Goal: Book appointment/travel/reservation

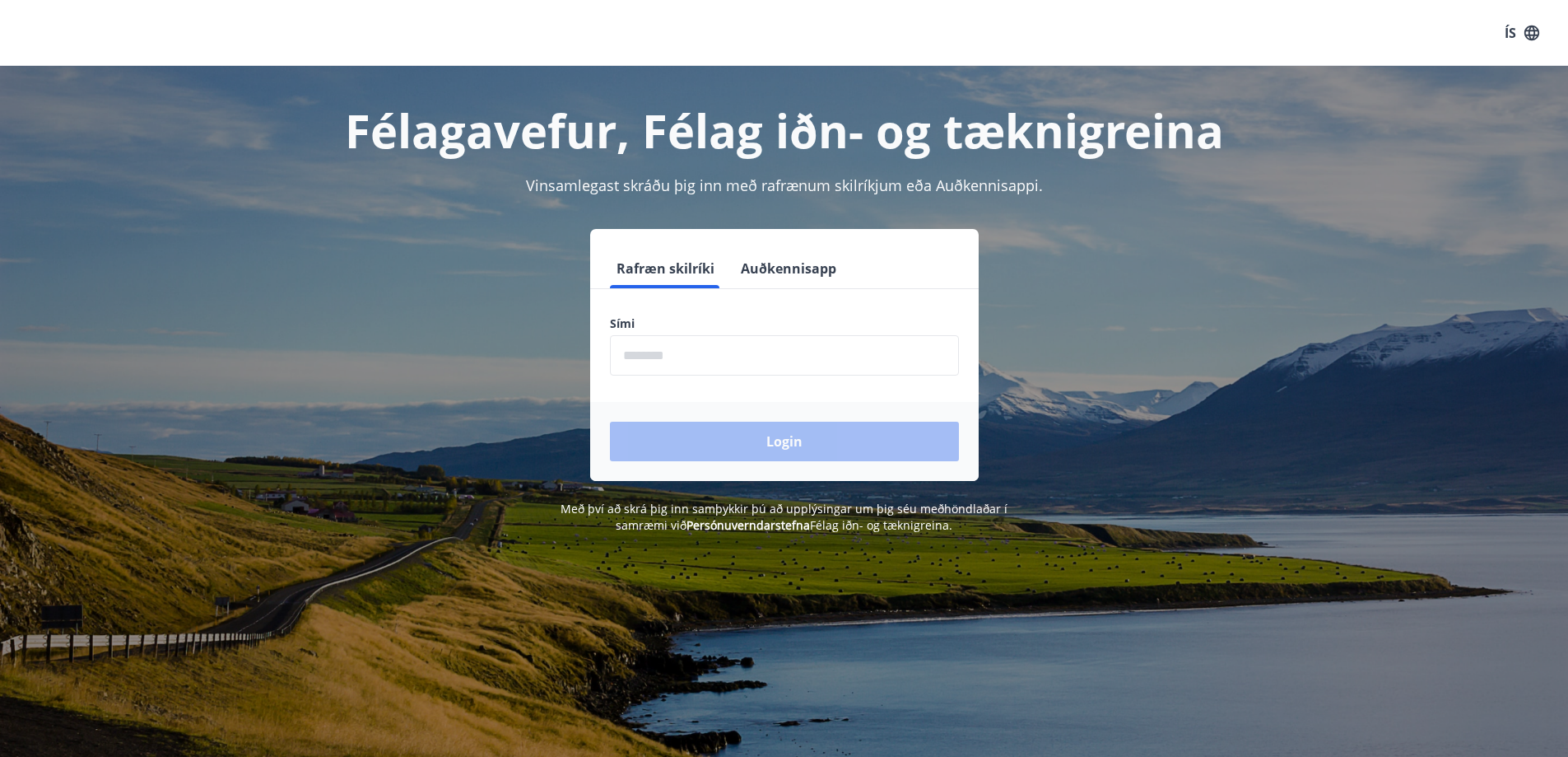
click at [704, 351] on input "phone" at bounding box center [784, 355] width 349 height 41
type input "********"
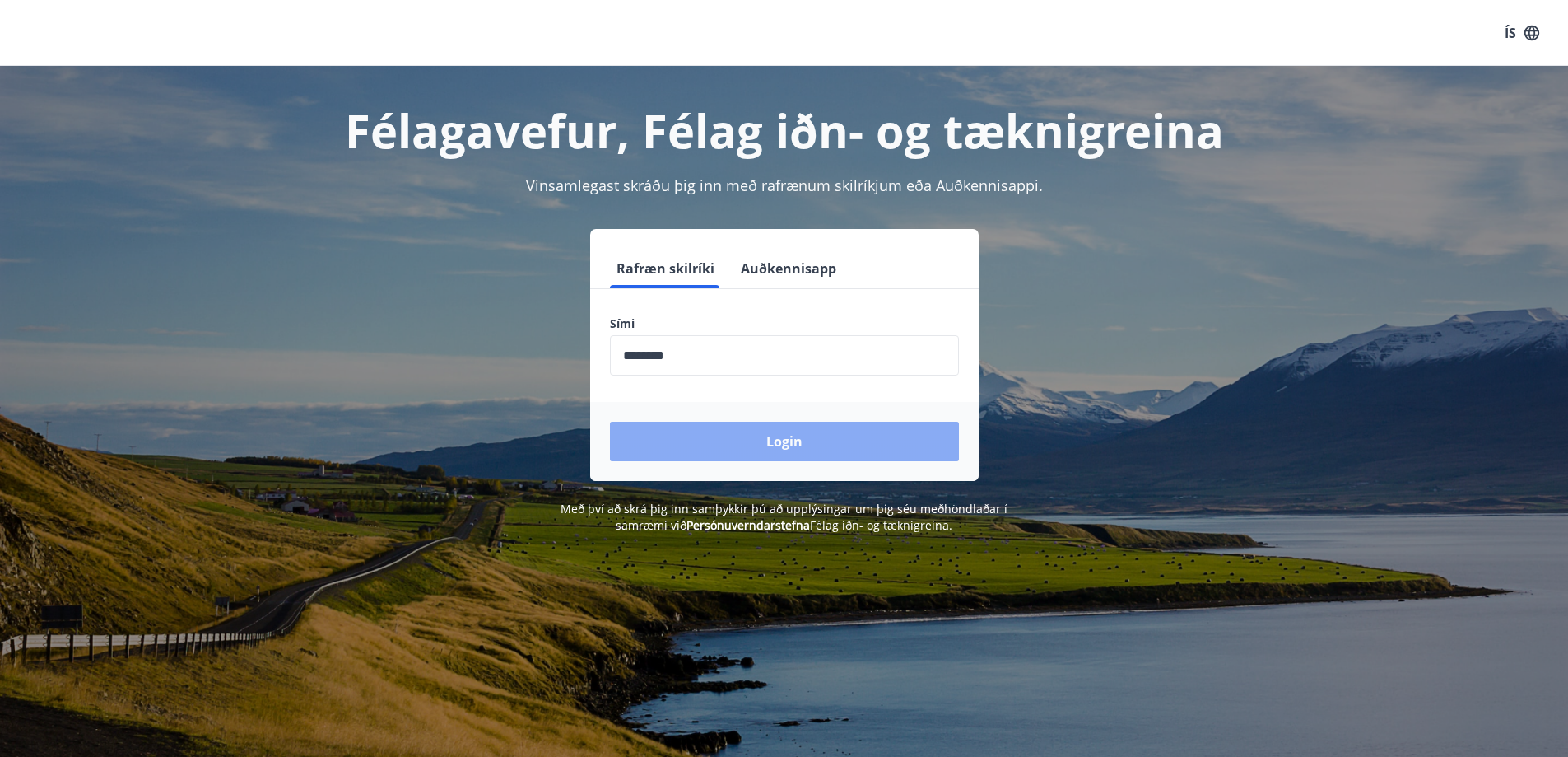
drag, startPoint x: 786, startPoint y: 445, endPoint x: 810, endPoint y: 435, distance: 26.0
click at [786, 445] on button "Login" at bounding box center [784, 441] width 349 height 40
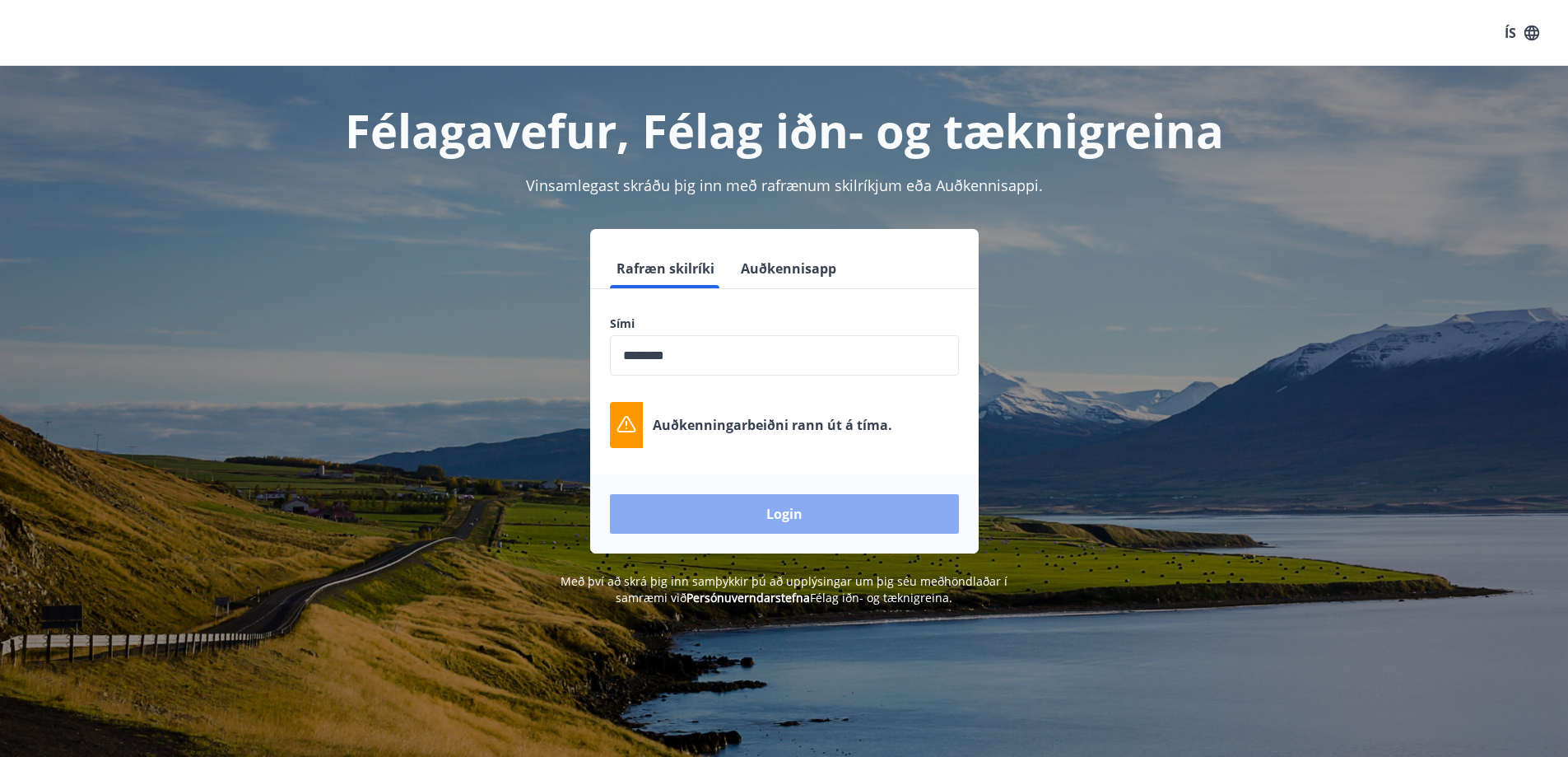
drag, startPoint x: 779, startPoint y: 510, endPoint x: 787, endPoint y: 506, distance: 8.9
click at [780, 509] on button "Login" at bounding box center [784, 513] width 349 height 40
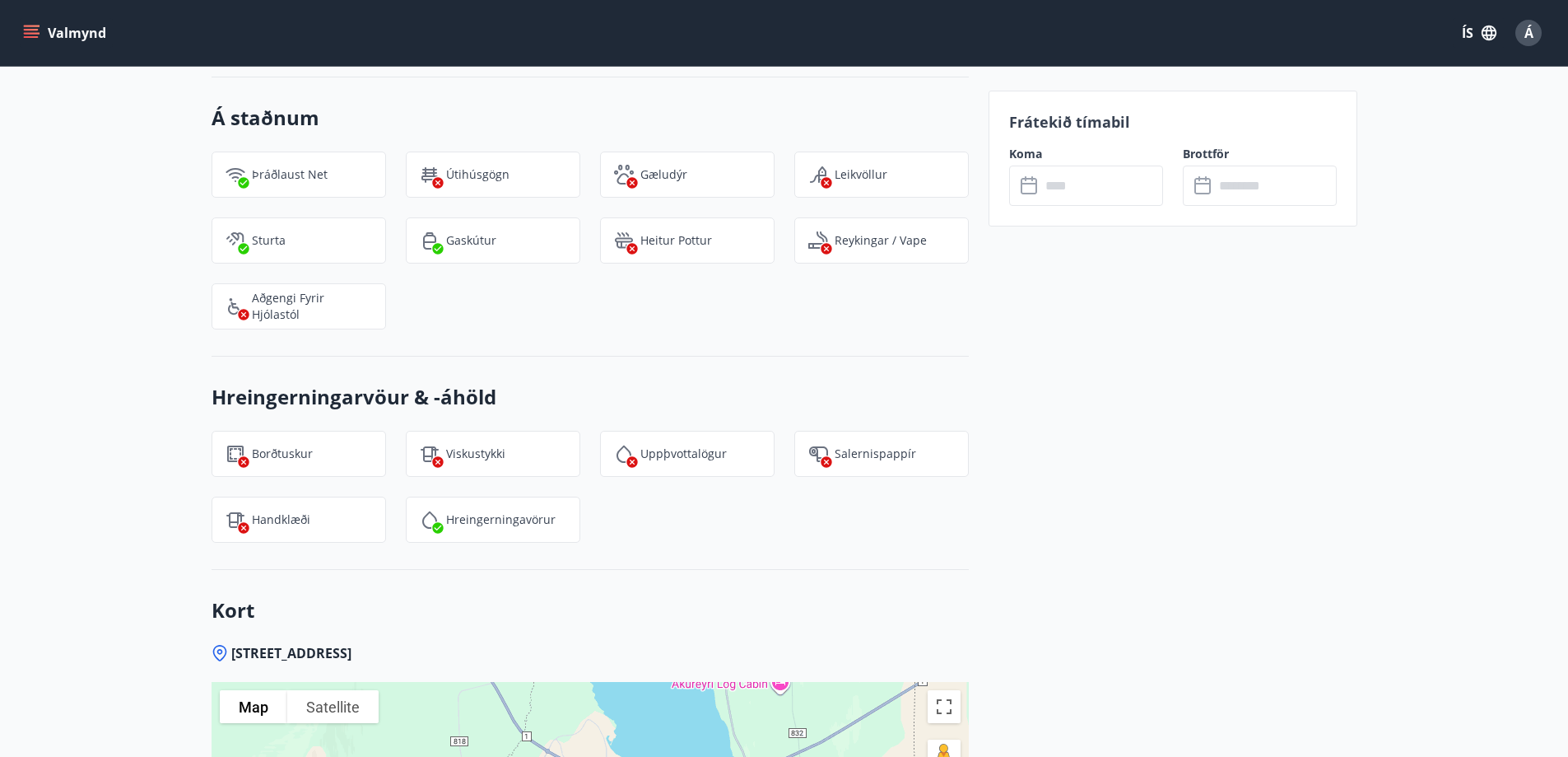
scroll to position [1430, 0]
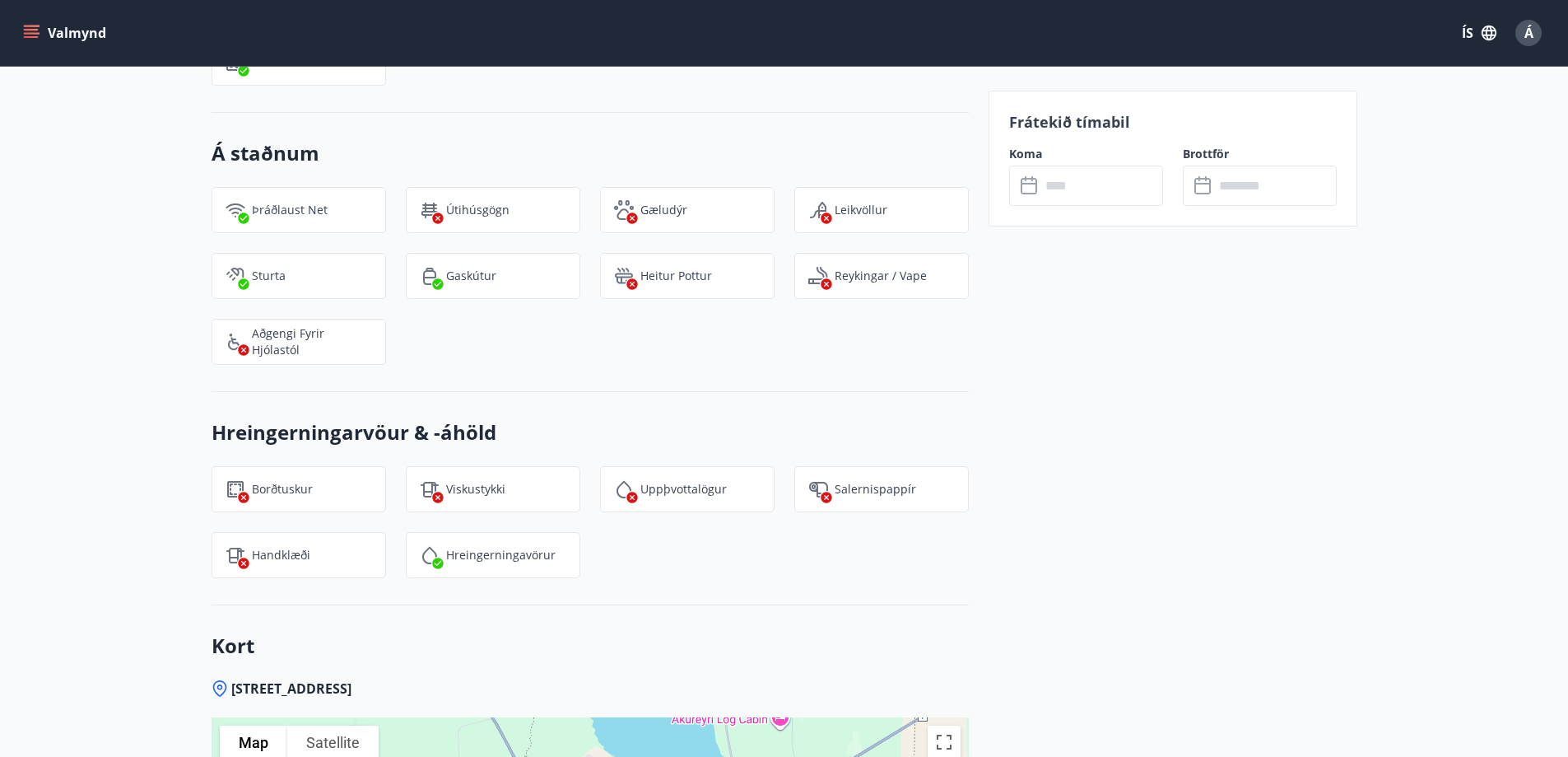
click at [1131, 195] on input "text" at bounding box center [1101, 186] width 123 height 41
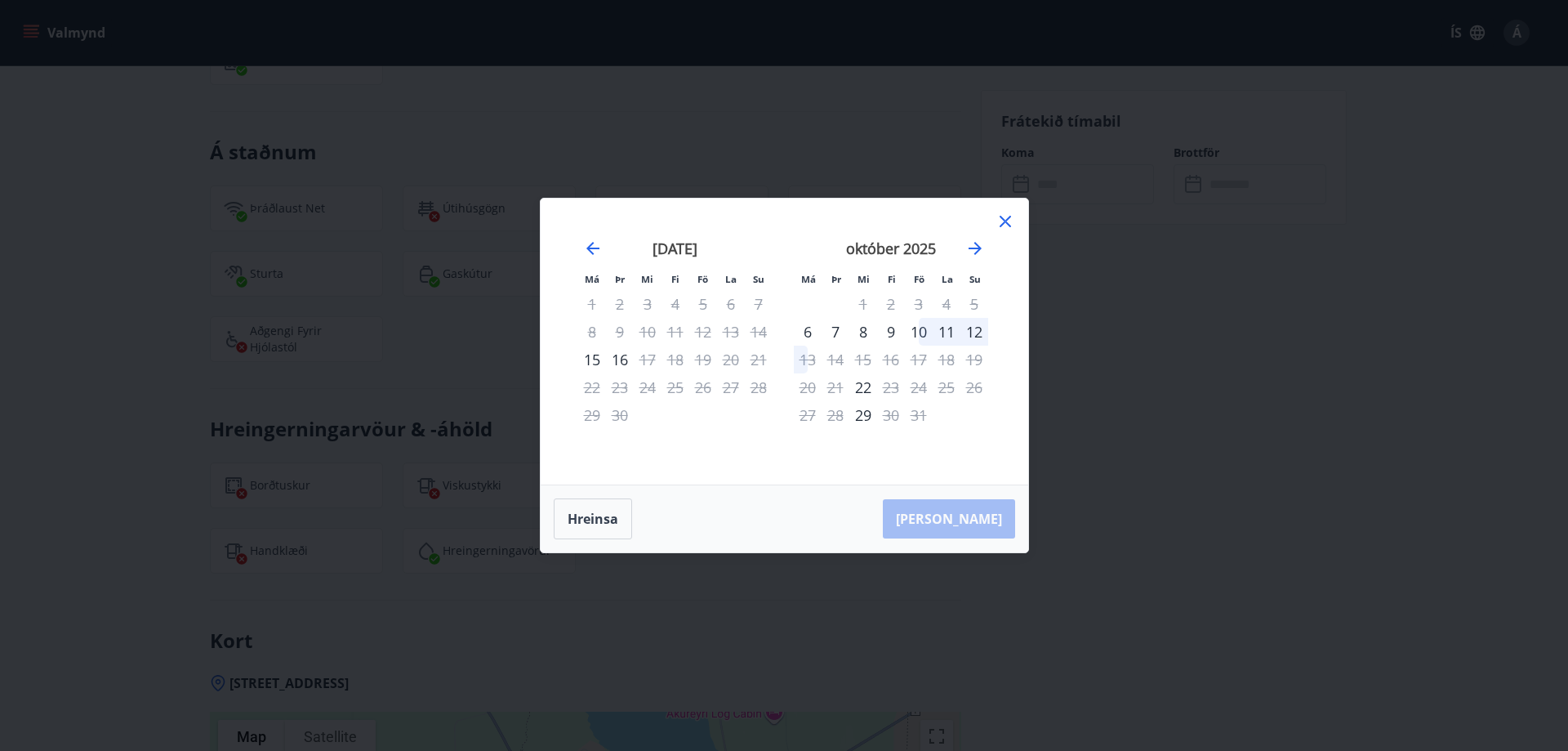
click at [619, 413] on div "30" at bounding box center [620, 415] width 27 height 27
click at [623, 417] on div "30" at bounding box center [620, 415] width 27 height 27
click at [1005, 216] on icon at bounding box center [1005, 221] width 19 height 19
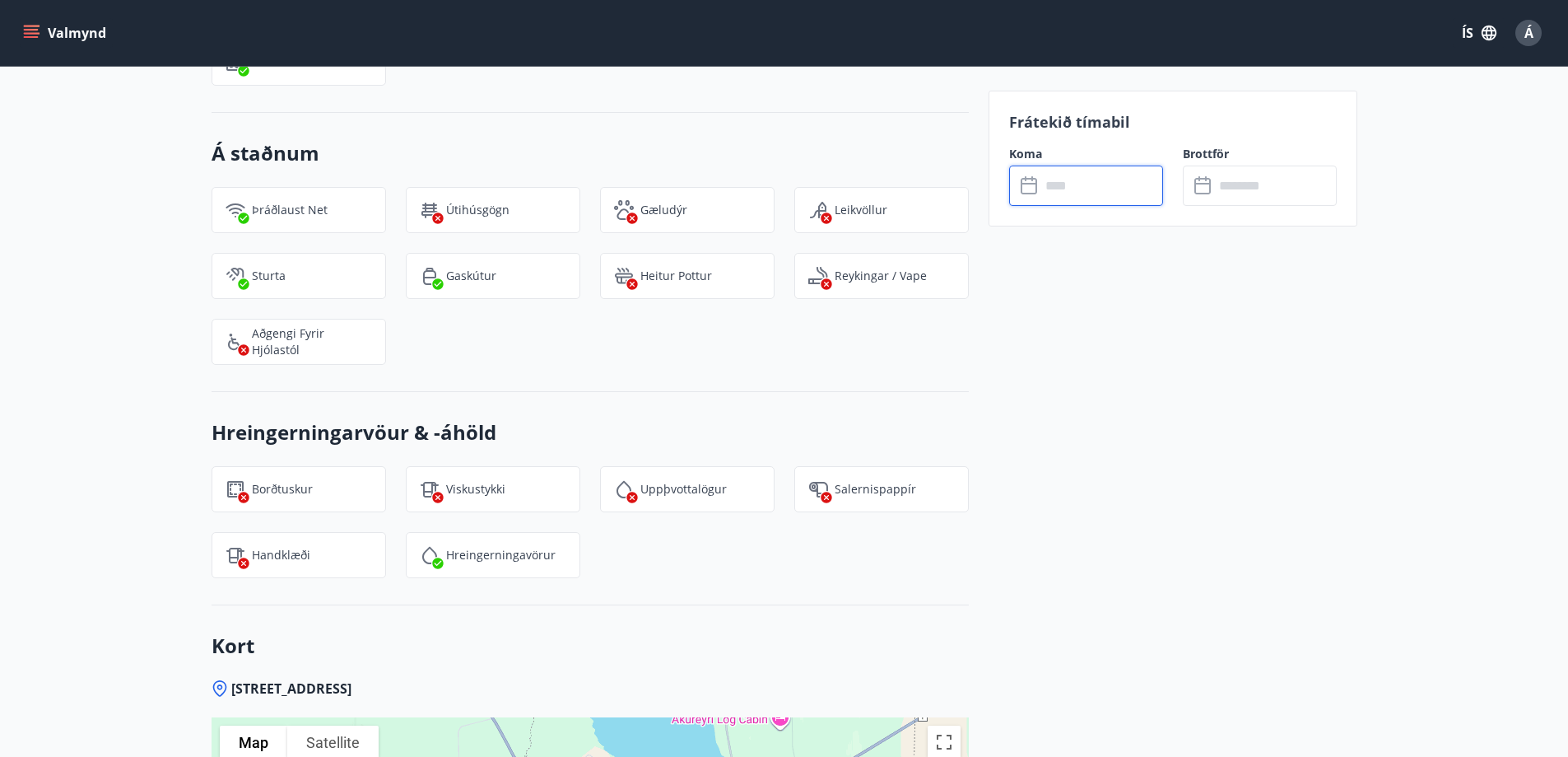
click at [1091, 193] on input "text" at bounding box center [1101, 186] width 123 height 41
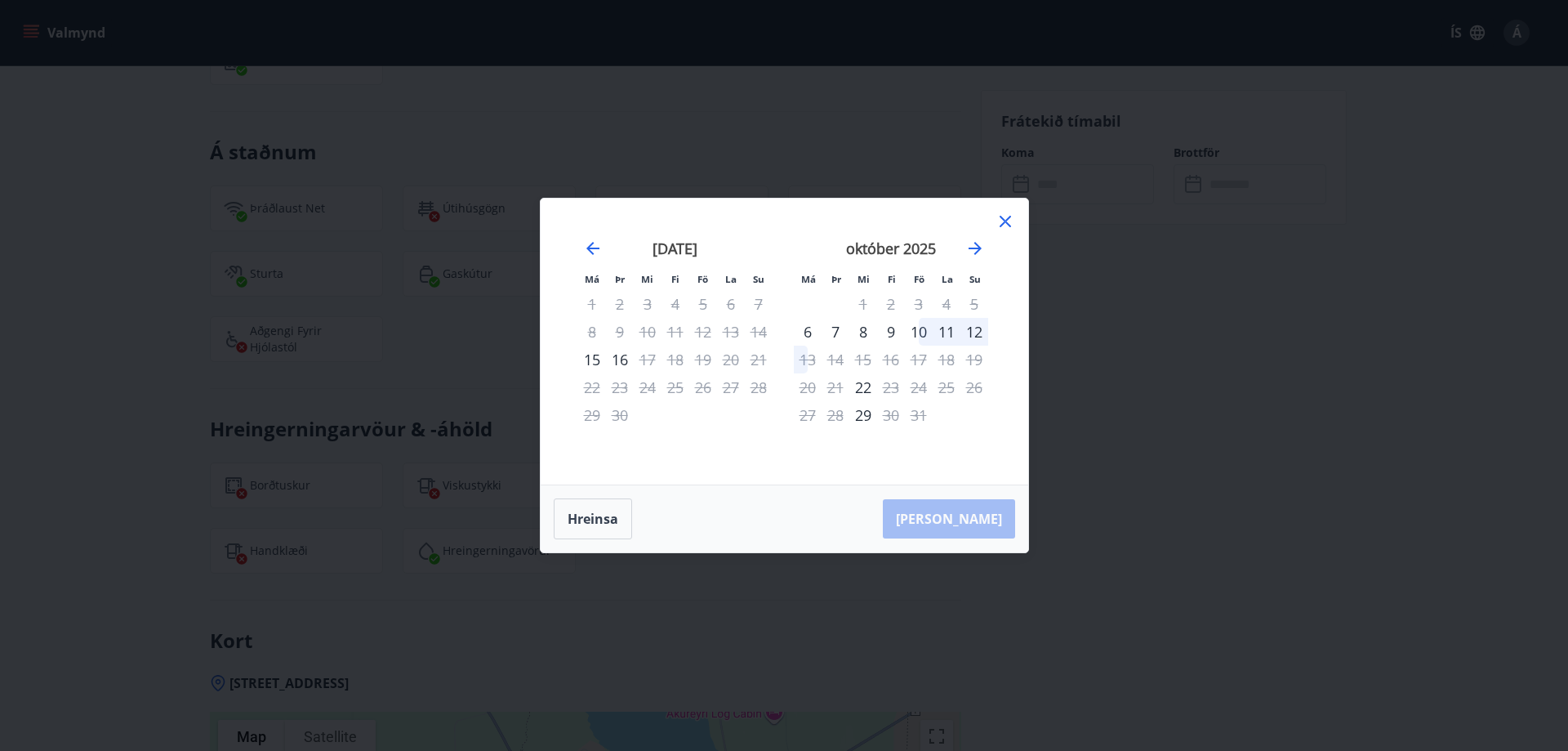
click at [625, 414] on div "30" at bounding box center [620, 415] width 27 height 27
click at [917, 331] on div "10" at bounding box center [919, 332] width 27 height 27
click at [1005, 220] on icon at bounding box center [1005, 221] width 19 height 19
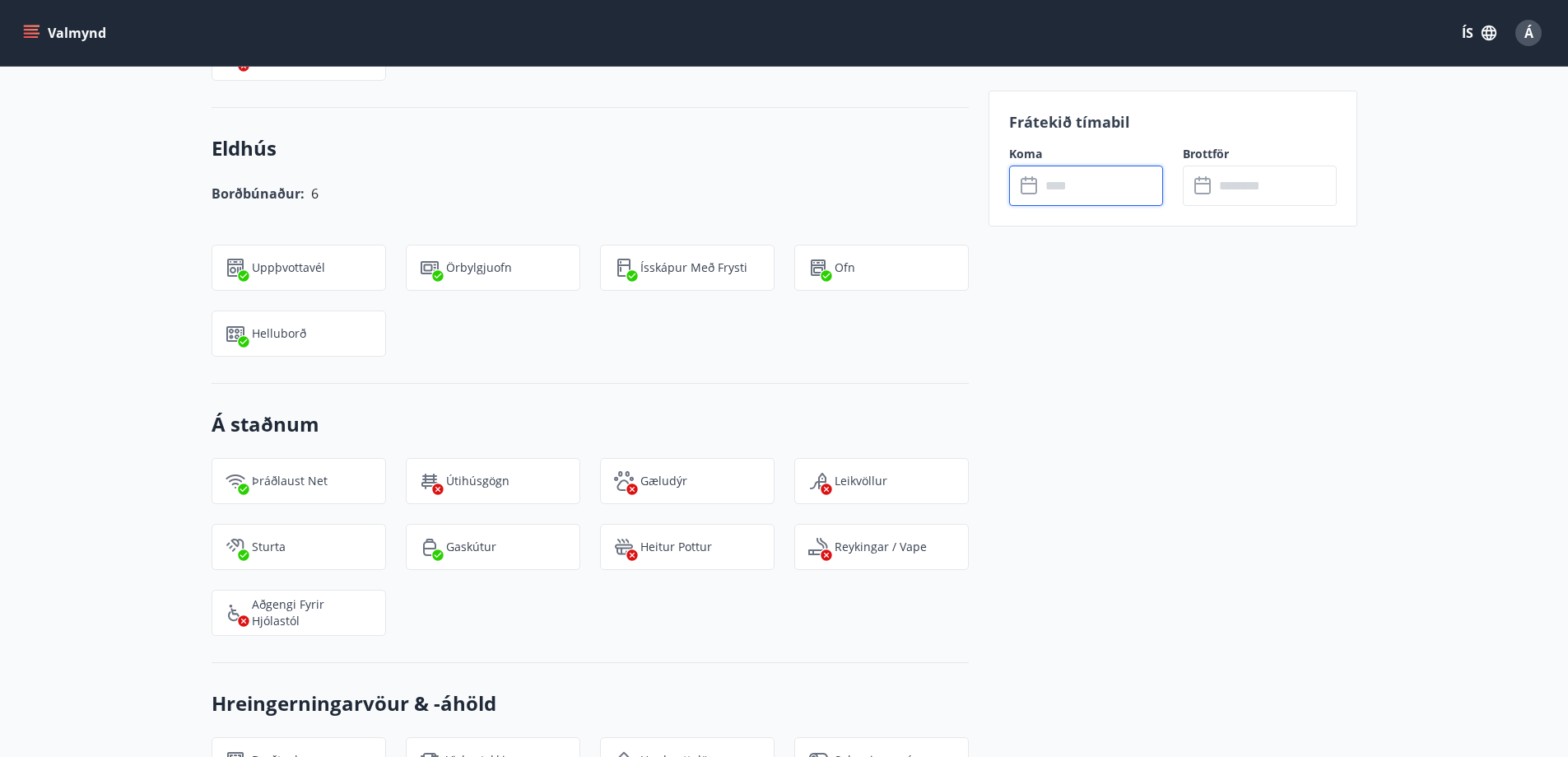
scroll to position [1184, 0]
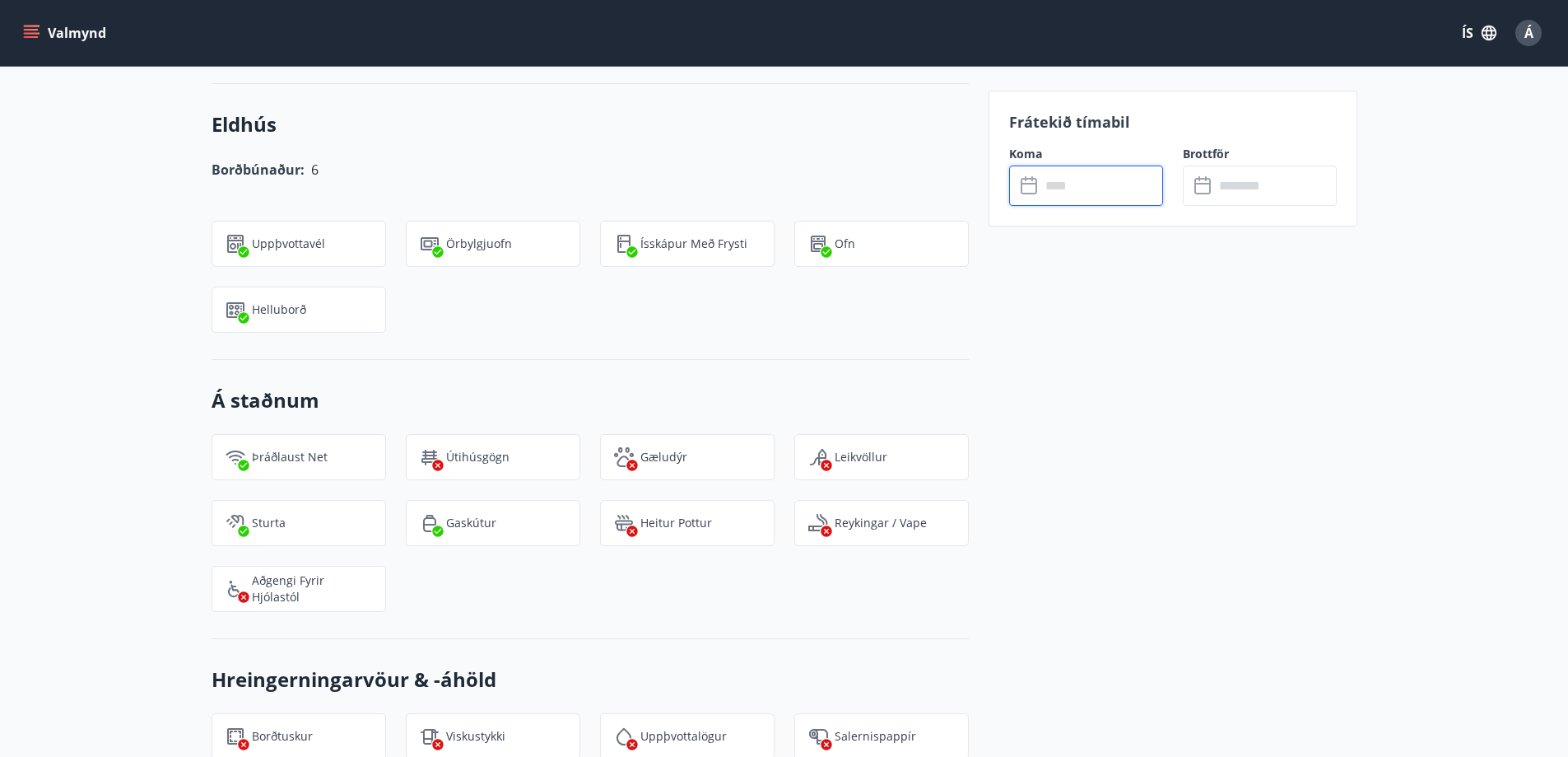
click at [1101, 188] on input "text" at bounding box center [1101, 186] width 123 height 41
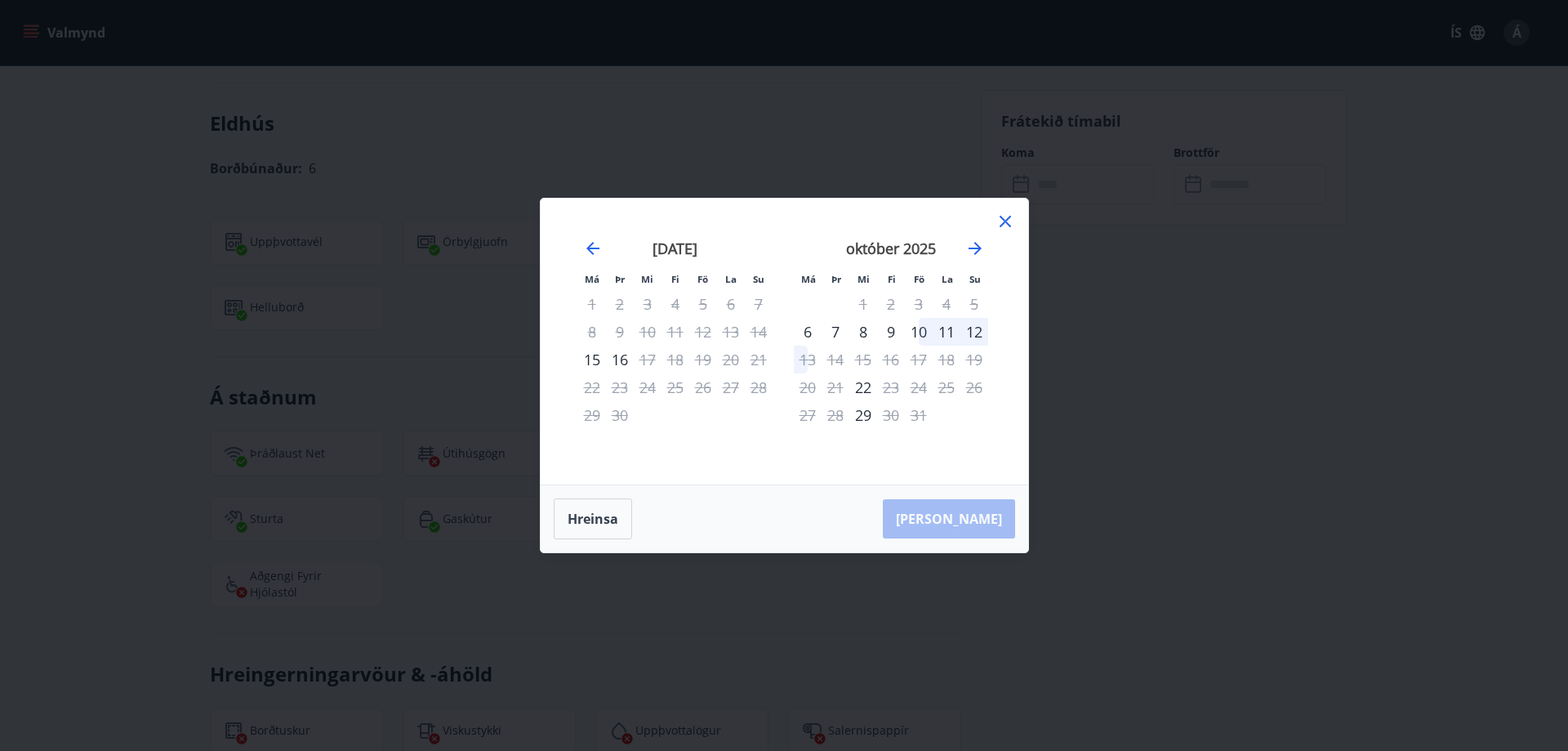
click at [621, 412] on div "30" at bounding box center [620, 415] width 27 height 27
click at [1007, 216] on icon at bounding box center [1005, 221] width 19 height 19
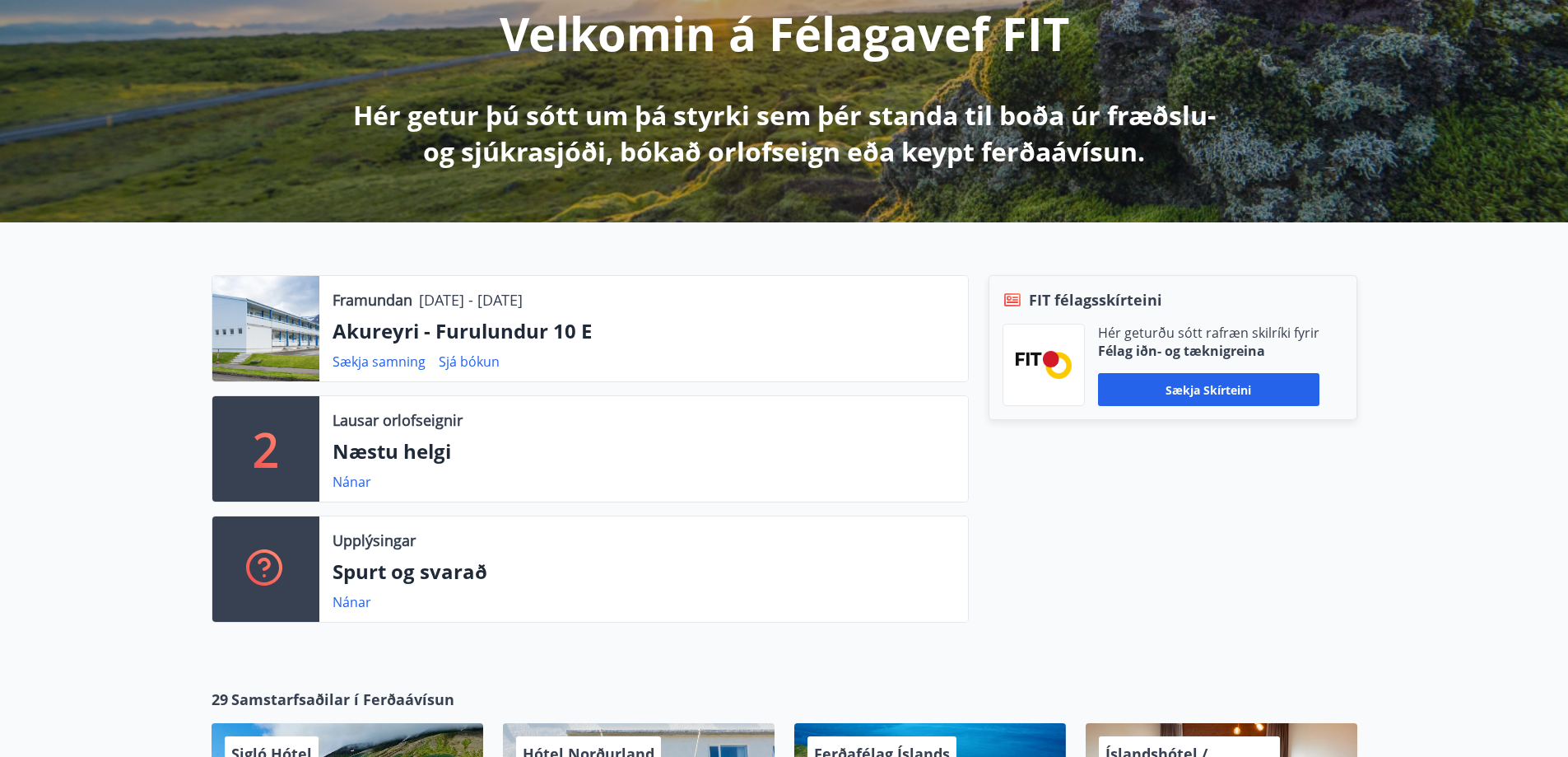
scroll to position [247, 0]
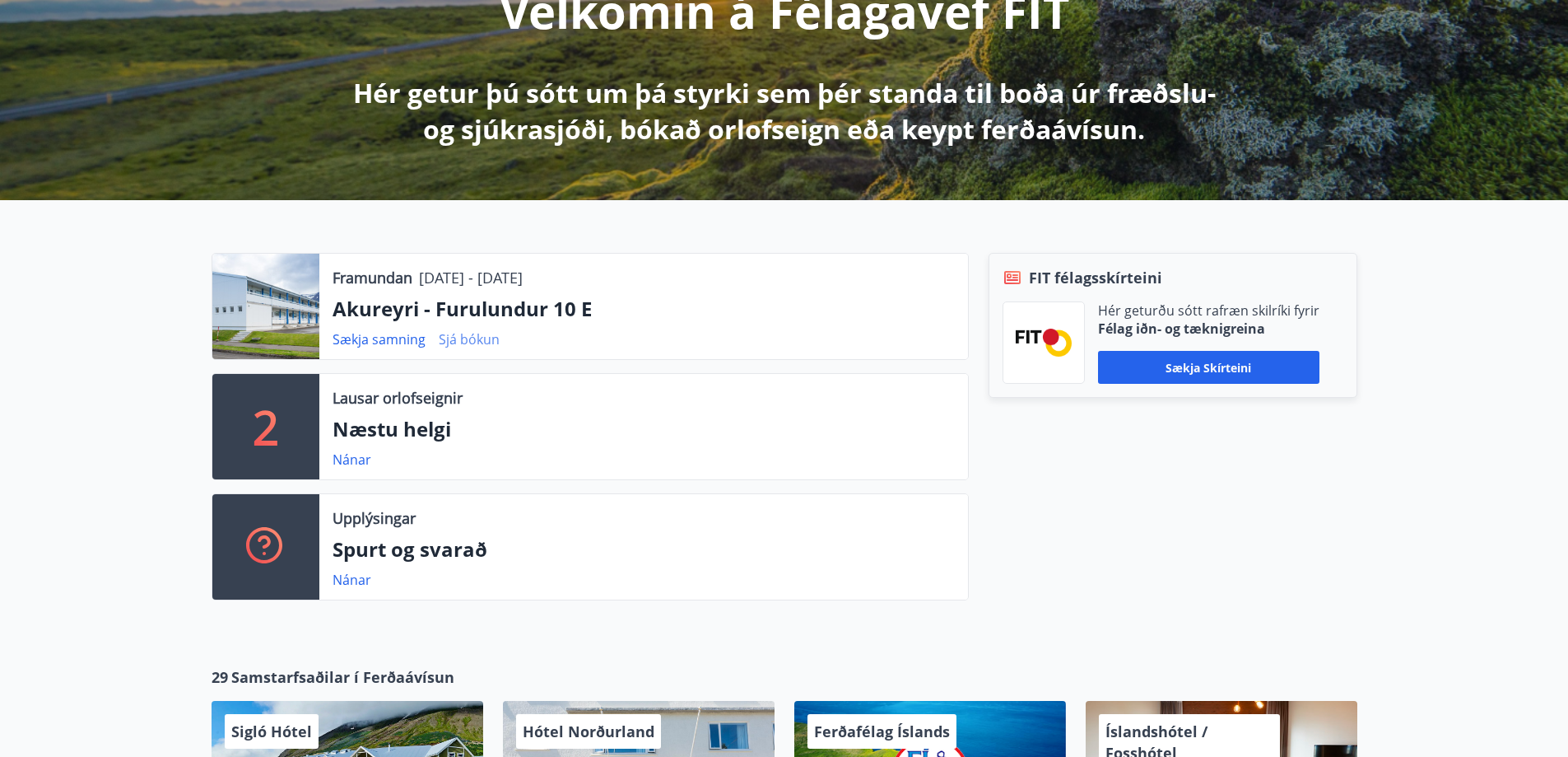
click at [472, 339] on link "Sjá bókun" at bounding box center [469, 340] width 61 height 18
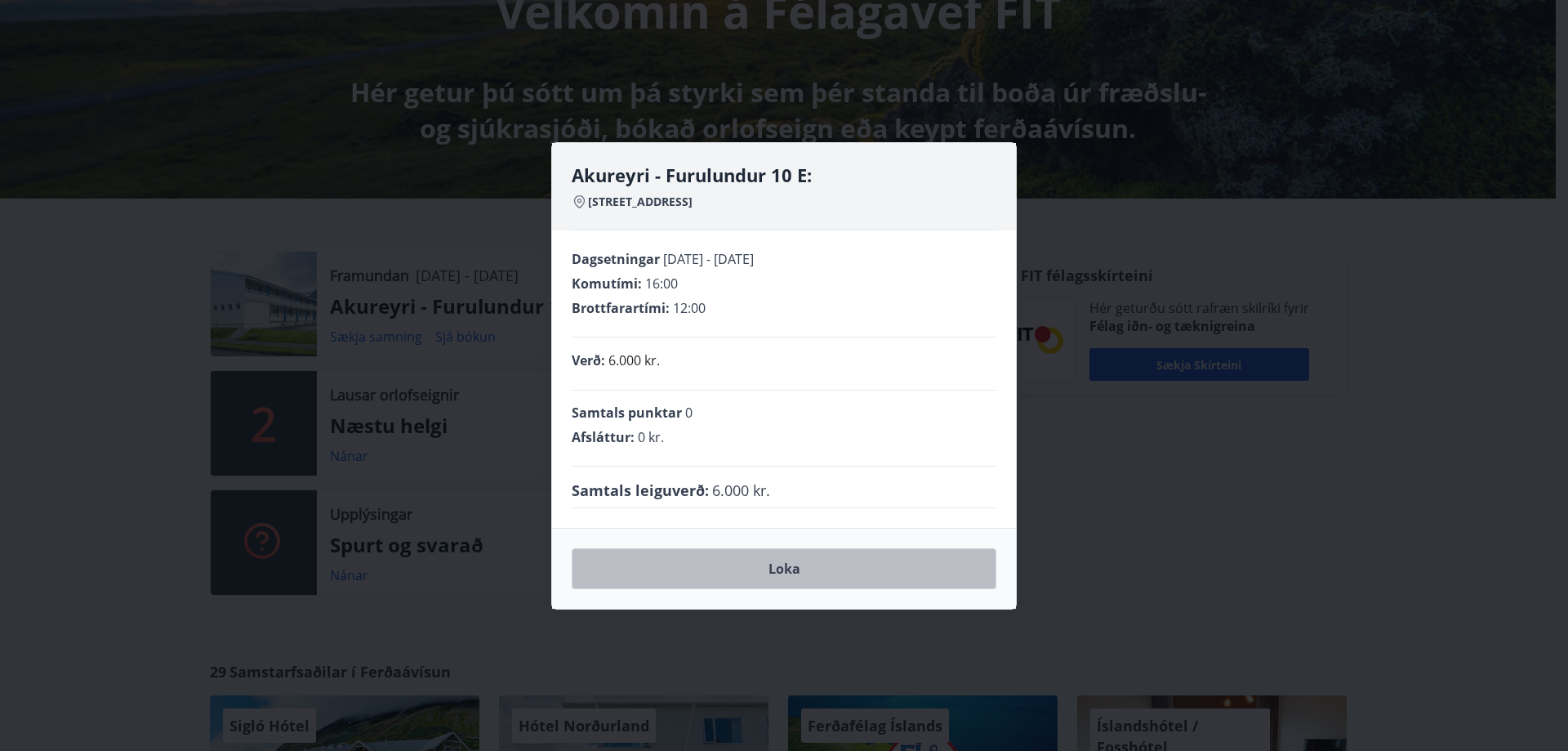
click at [780, 562] on button "Loka" at bounding box center [784, 568] width 425 height 41
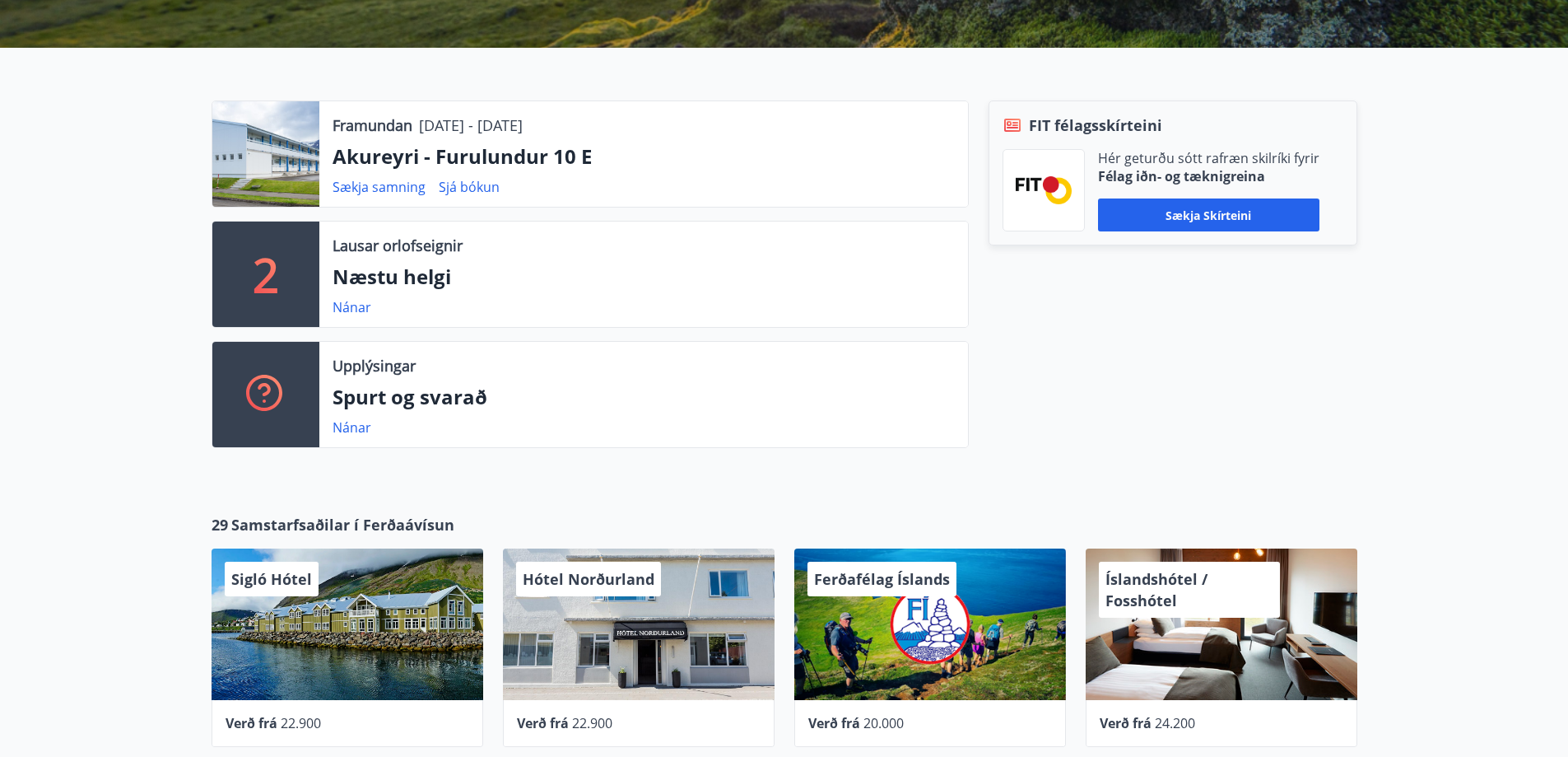
scroll to position [494, 0]
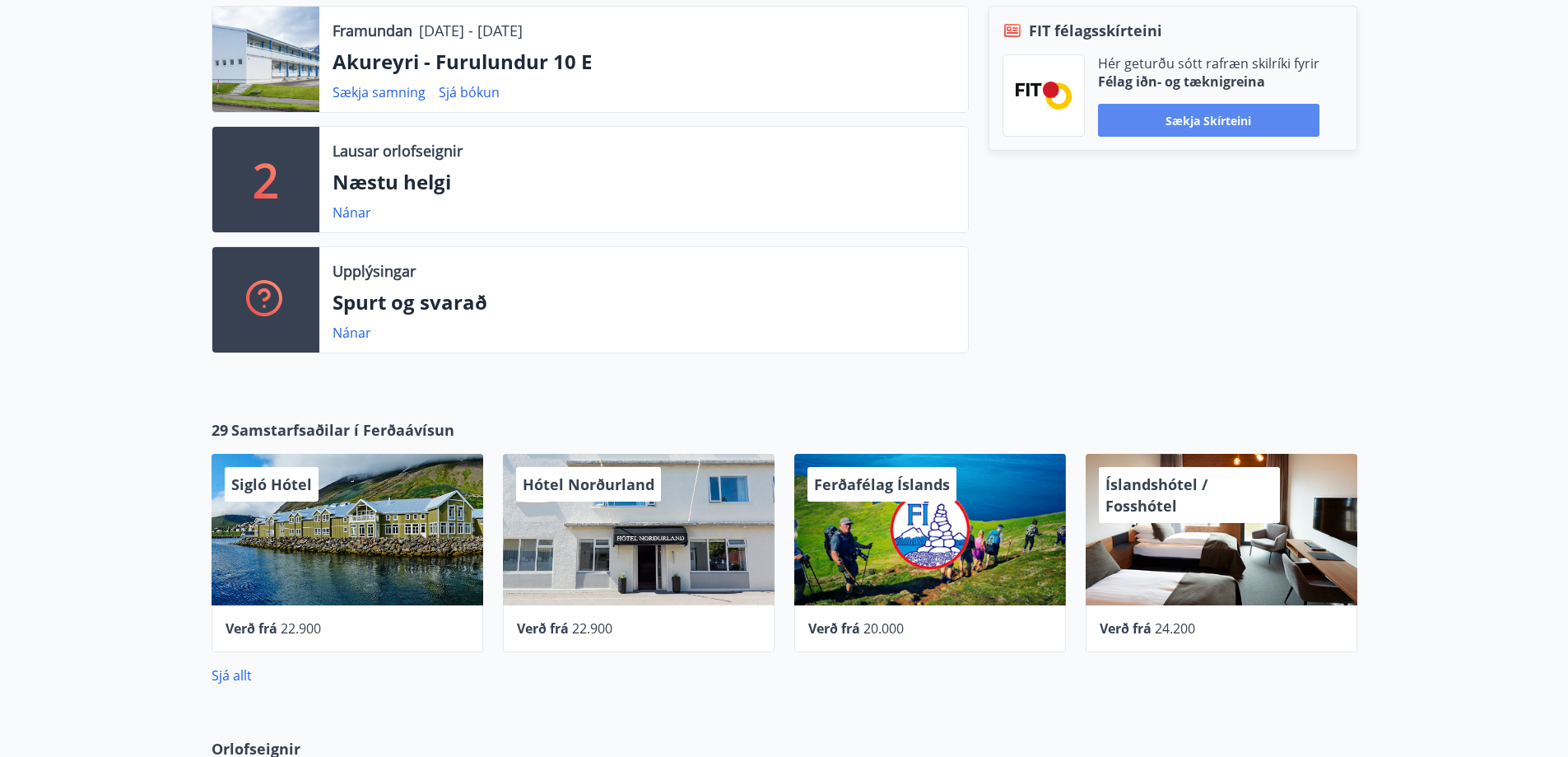
click at [1216, 111] on button "Sækja skírteini" at bounding box center [1209, 120] width 221 height 33
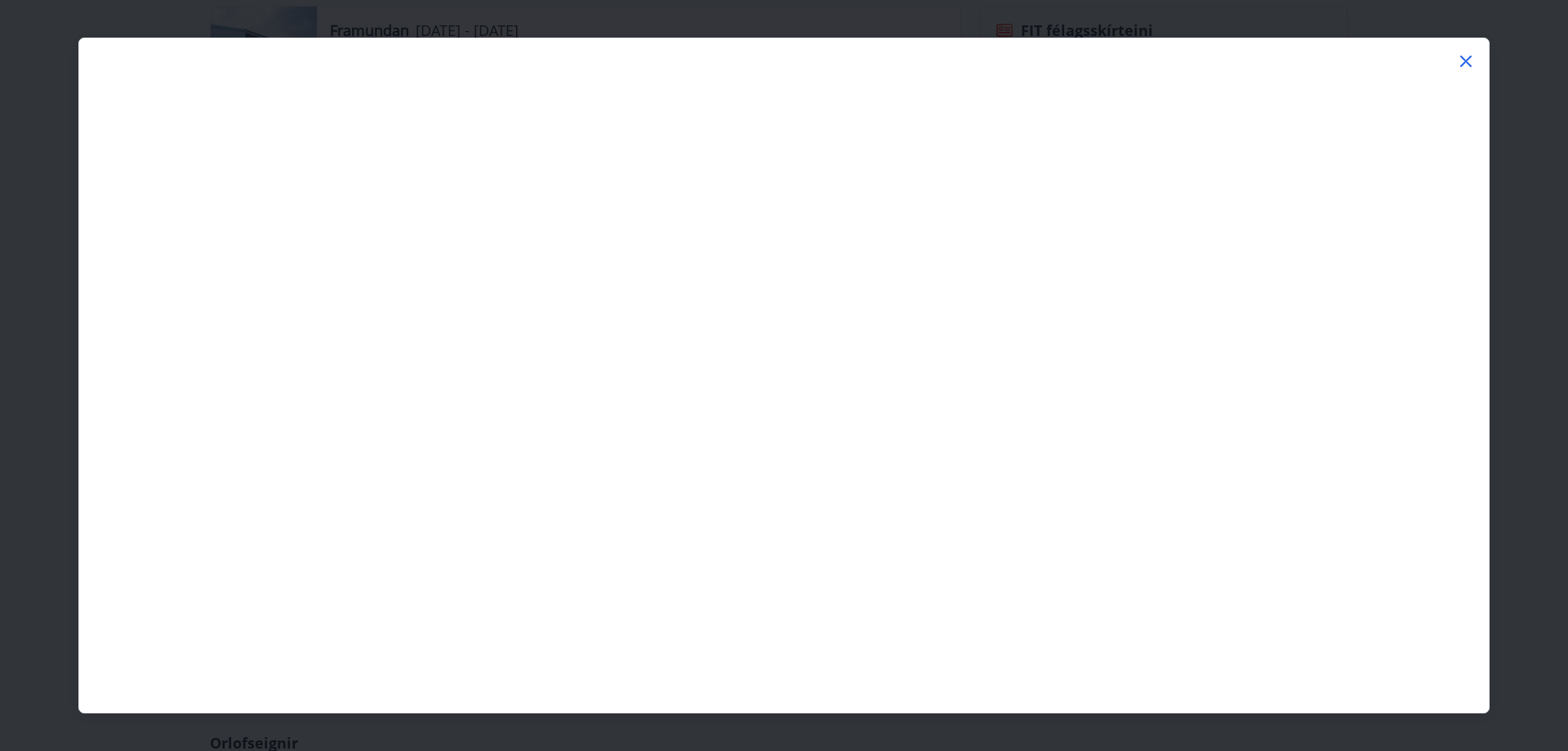
click at [1466, 54] on icon at bounding box center [1465, 60] width 19 height 19
